Goal: Task Accomplishment & Management: Manage account settings

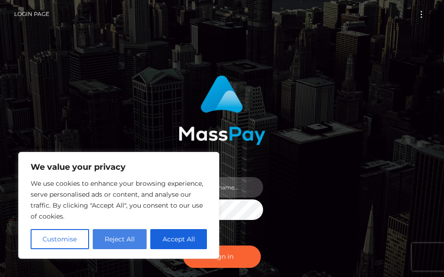
type input "terry.cope2"
click at [111, 243] on button "Reject All" at bounding box center [120, 239] width 54 height 20
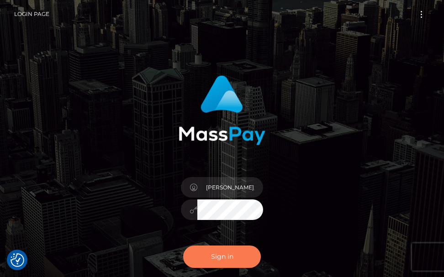
click at [207, 259] on button "Sign in" at bounding box center [222, 257] width 78 height 22
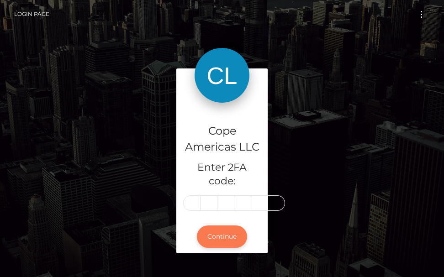
type input "0"
type input "7"
type input "8"
type input "0"
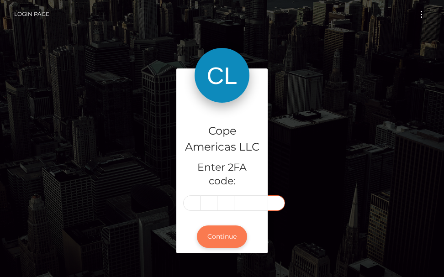
type input "1"
